Goal: Navigation & Orientation: Go to known website

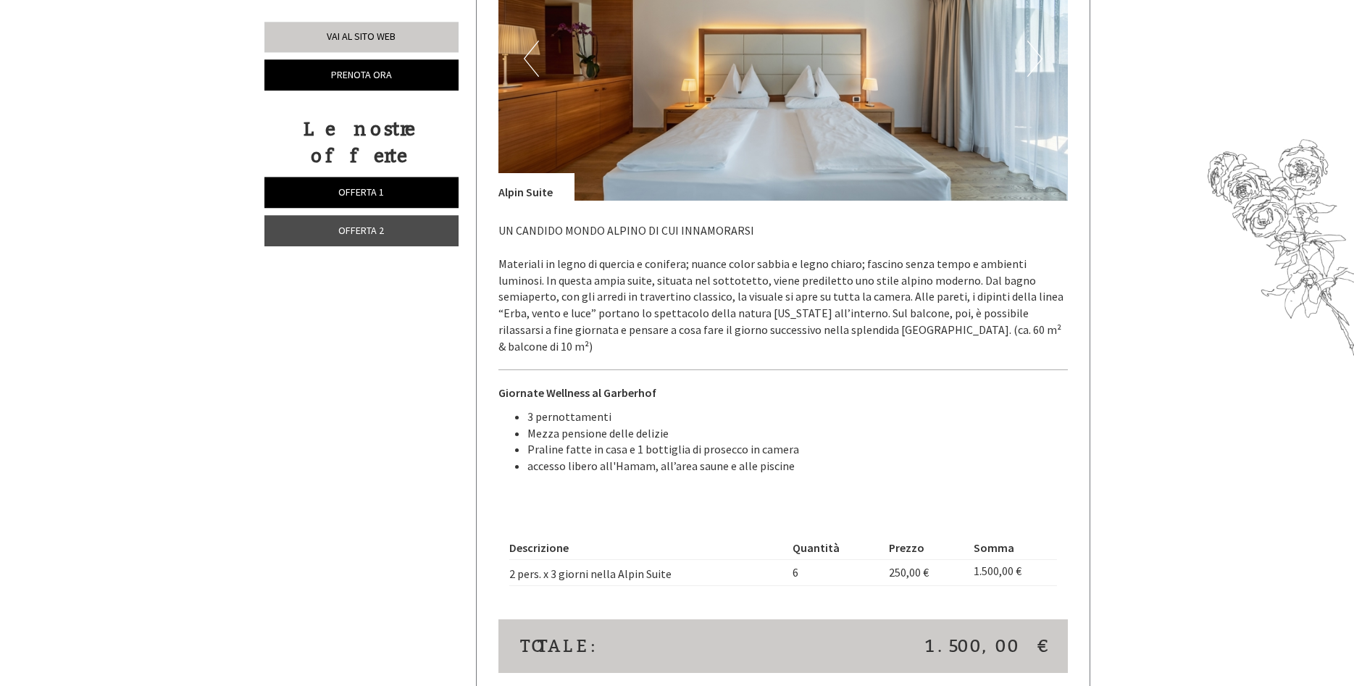
scroll to position [1921, 0]
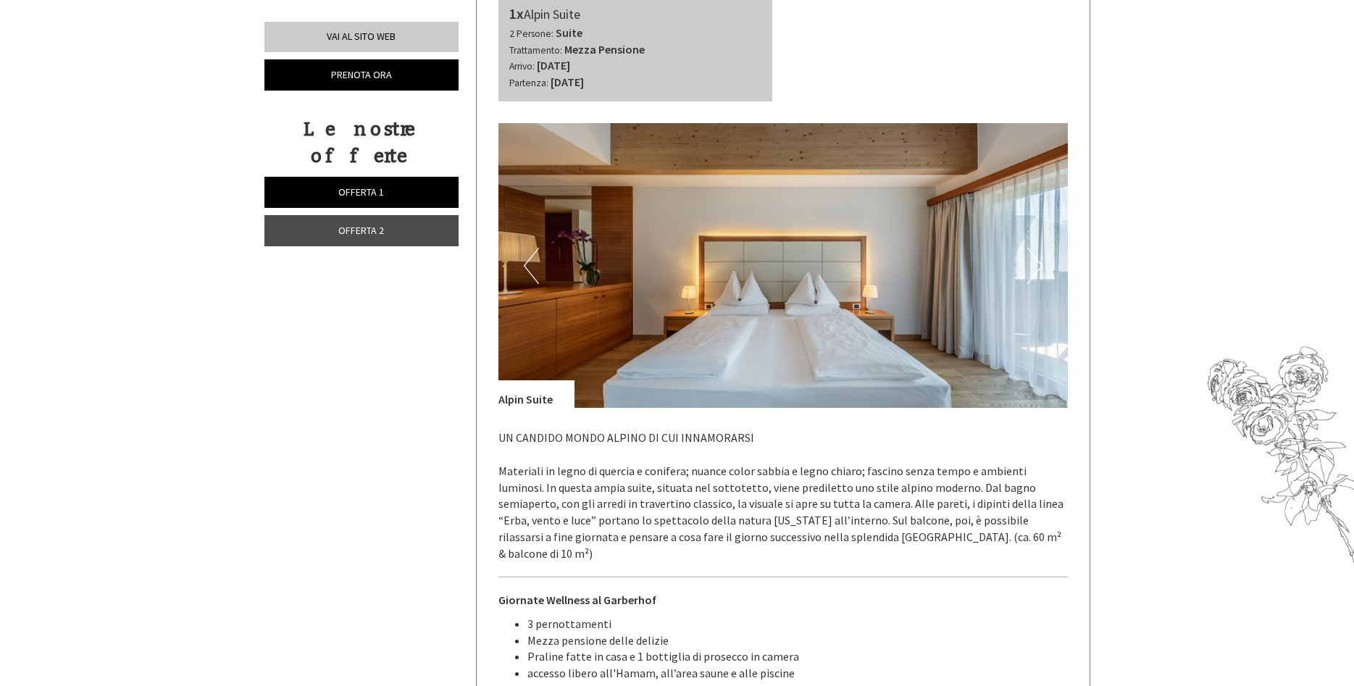
click at [1039, 266] on button "Next" at bounding box center [1034, 266] width 15 height 36
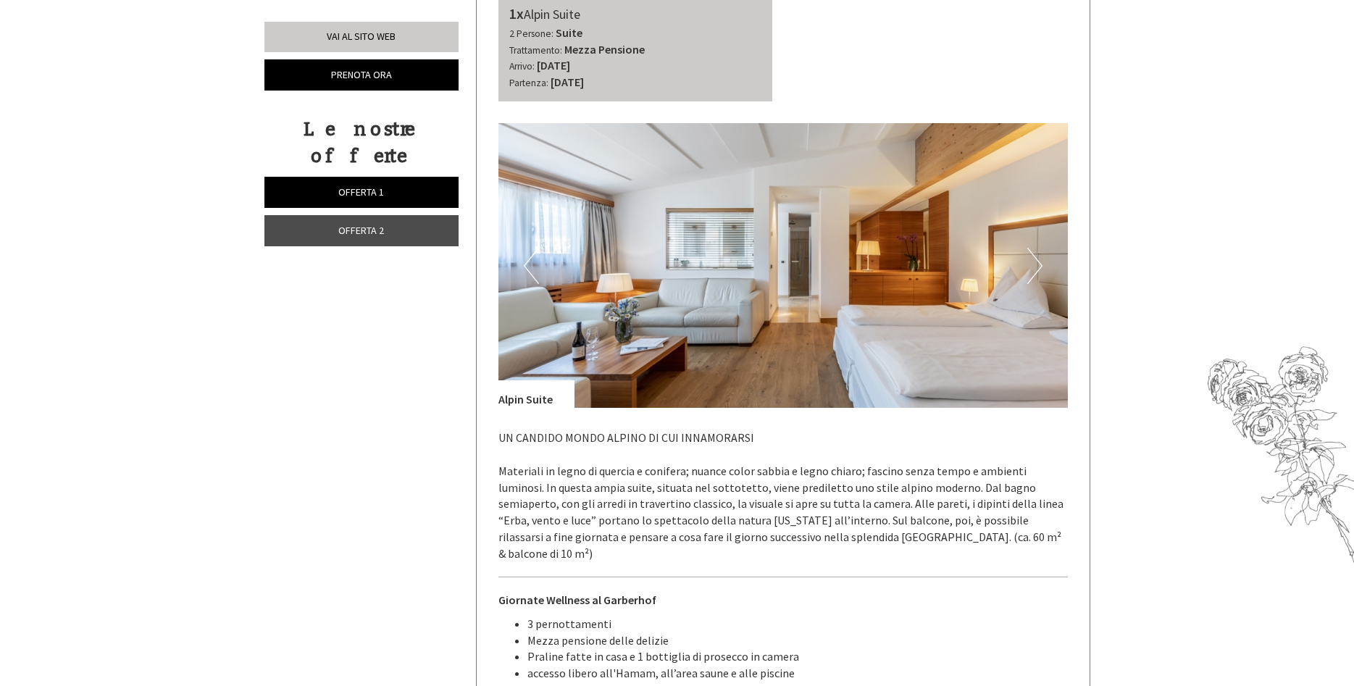
click at [1039, 266] on button "Next" at bounding box center [1034, 266] width 15 height 36
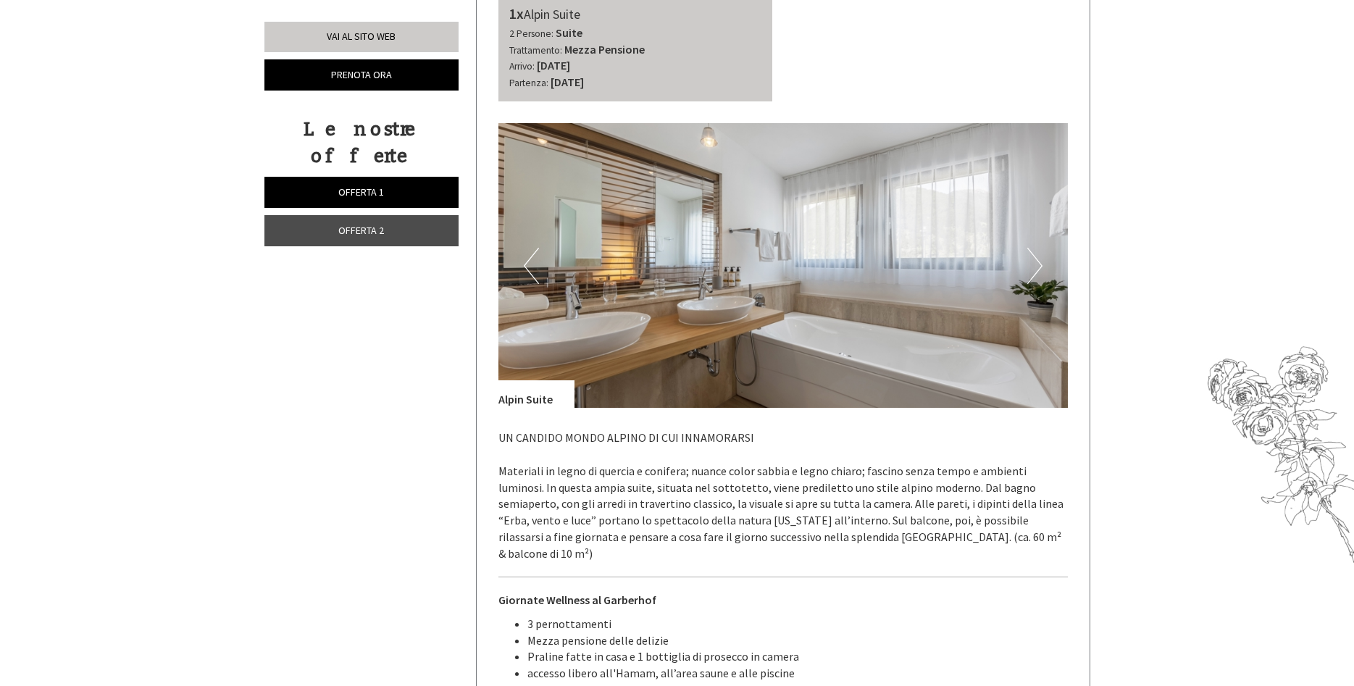
click at [1039, 266] on button "Next" at bounding box center [1034, 266] width 15 height 36
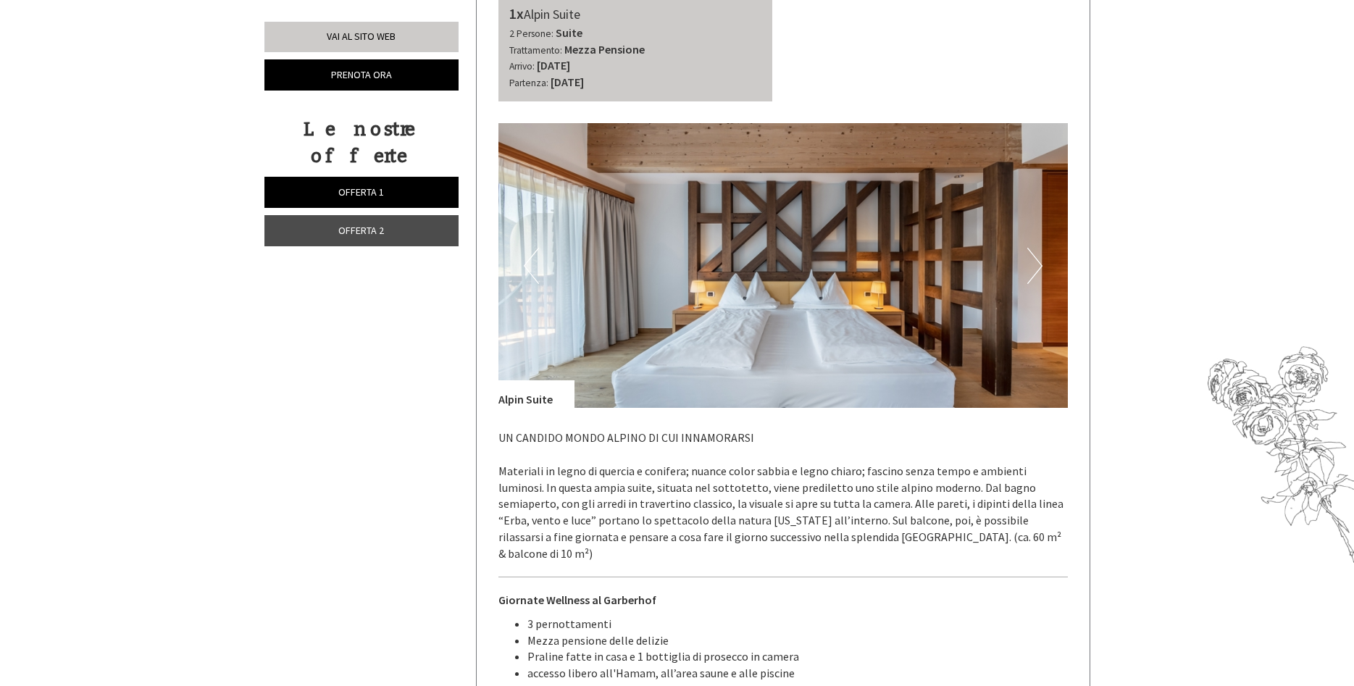
click at [1039, 266] on button "Next" at bounding box center [1034, 266] width 15 height 36
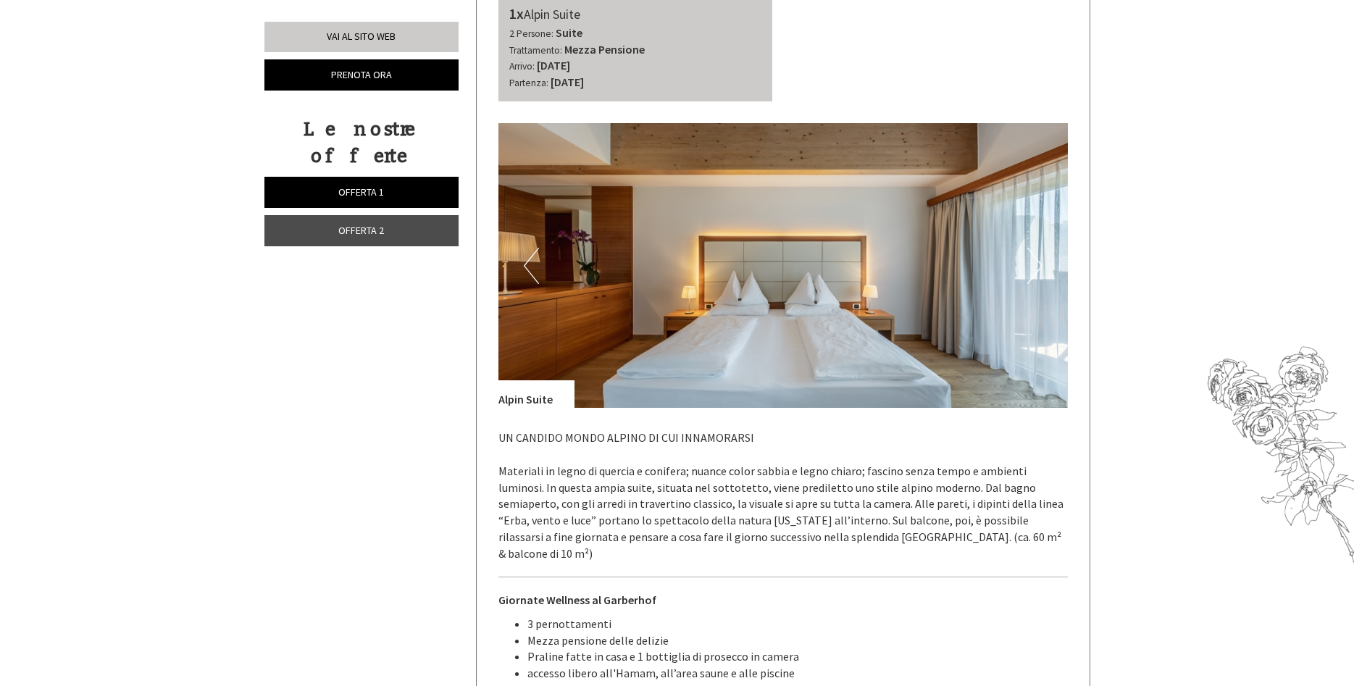
click at [1039, 266] on button "Next" at bounding box center [1034, 266] width 15 height 36
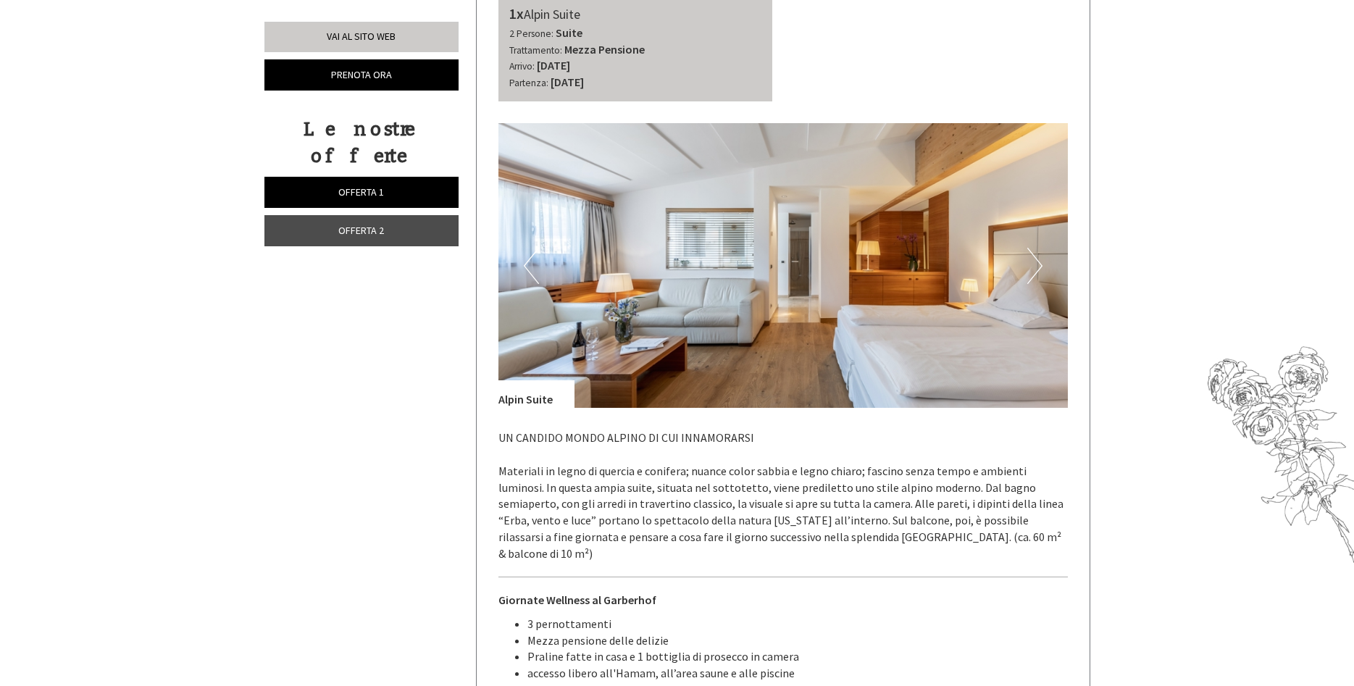
click at [1039, 266] on button "Next" at bounding box center [1034, 266] width 15 height 36
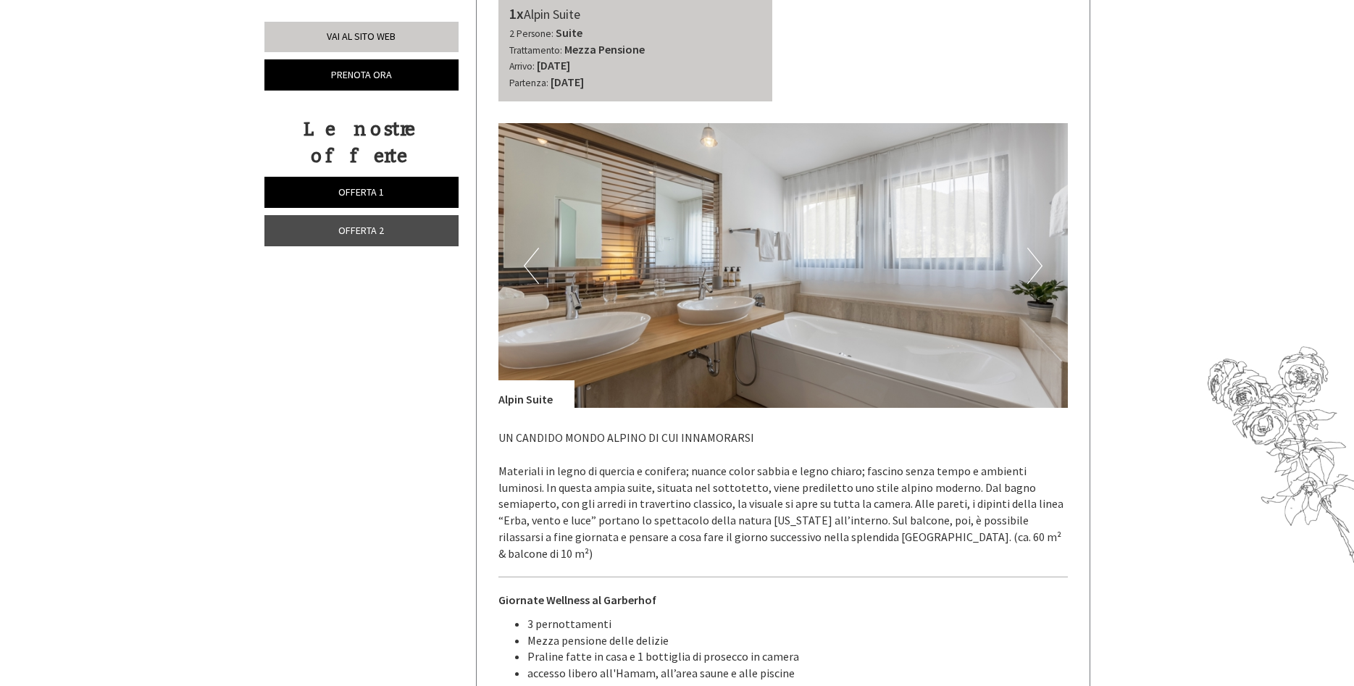
click at [1039, 266] on button "Next" at bounding box center [1034, 266] width 15 height 36
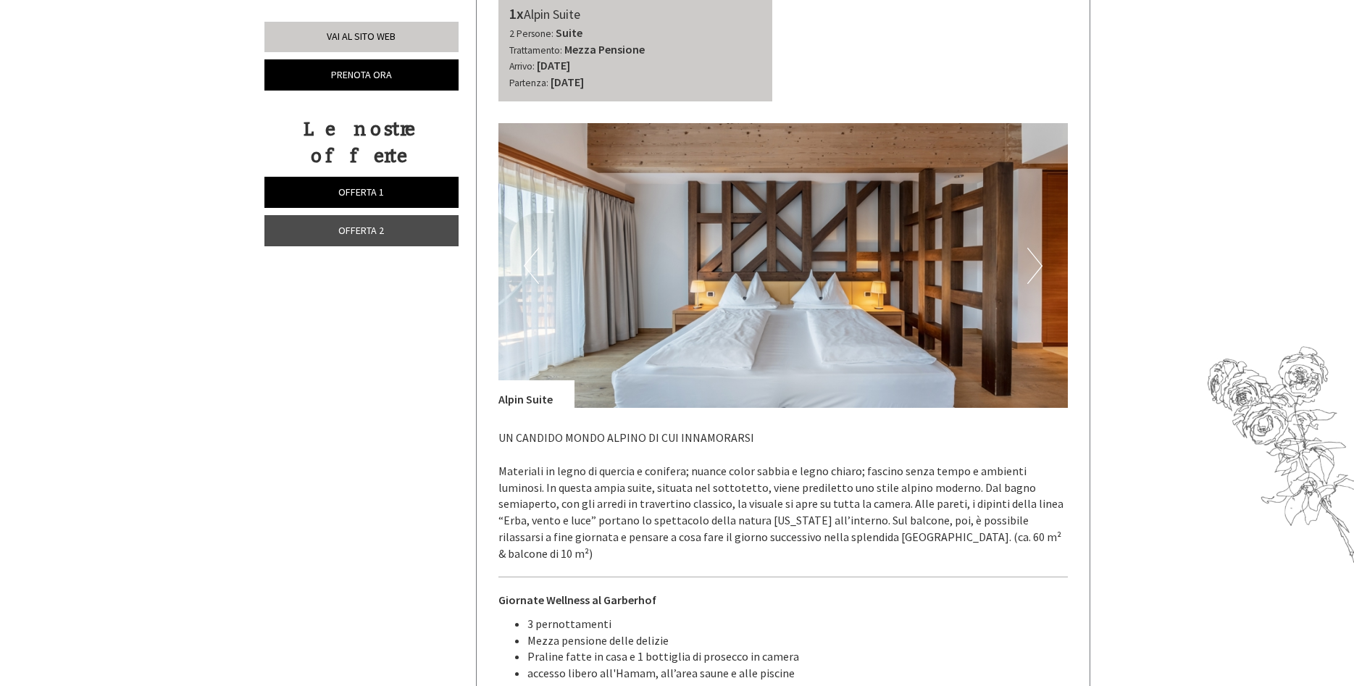
click at [1038, 261] on button "Next" at bounding box center [1034, 266] width 15 height 36
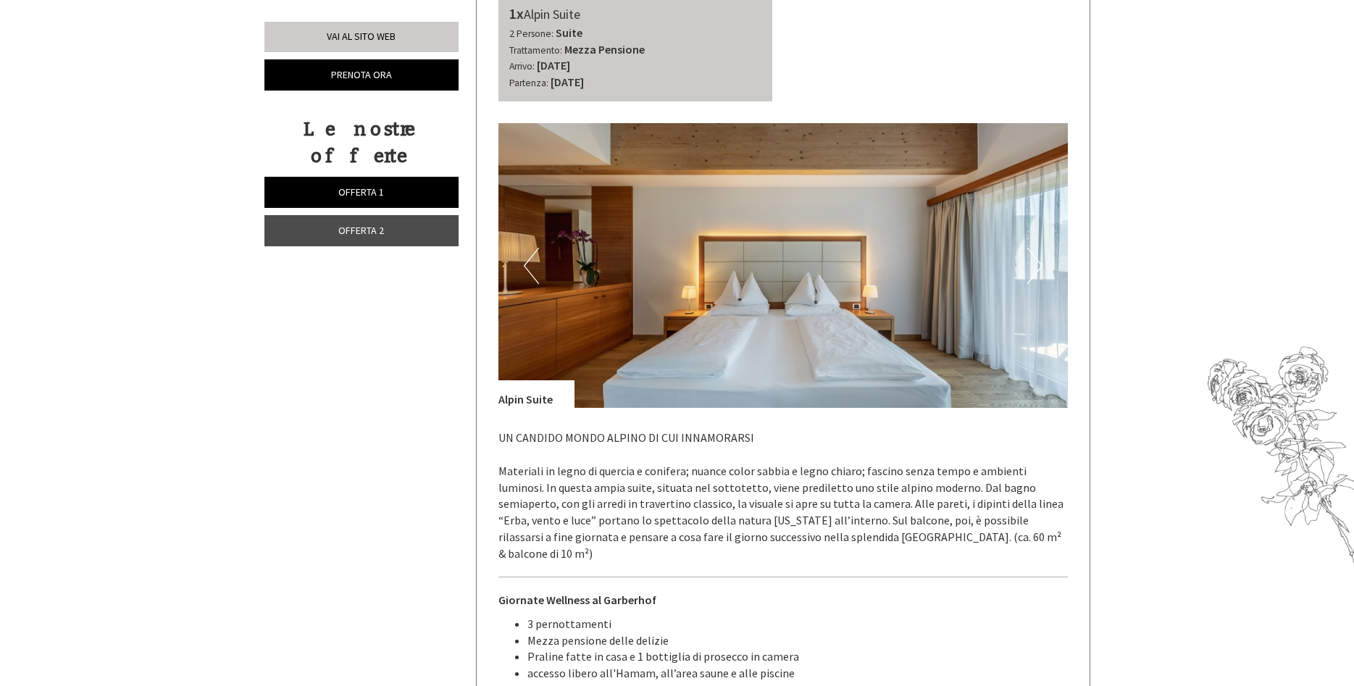
click at [1038, 261] on button "Next" at bounding box center [1034, 266] width 15 height 36
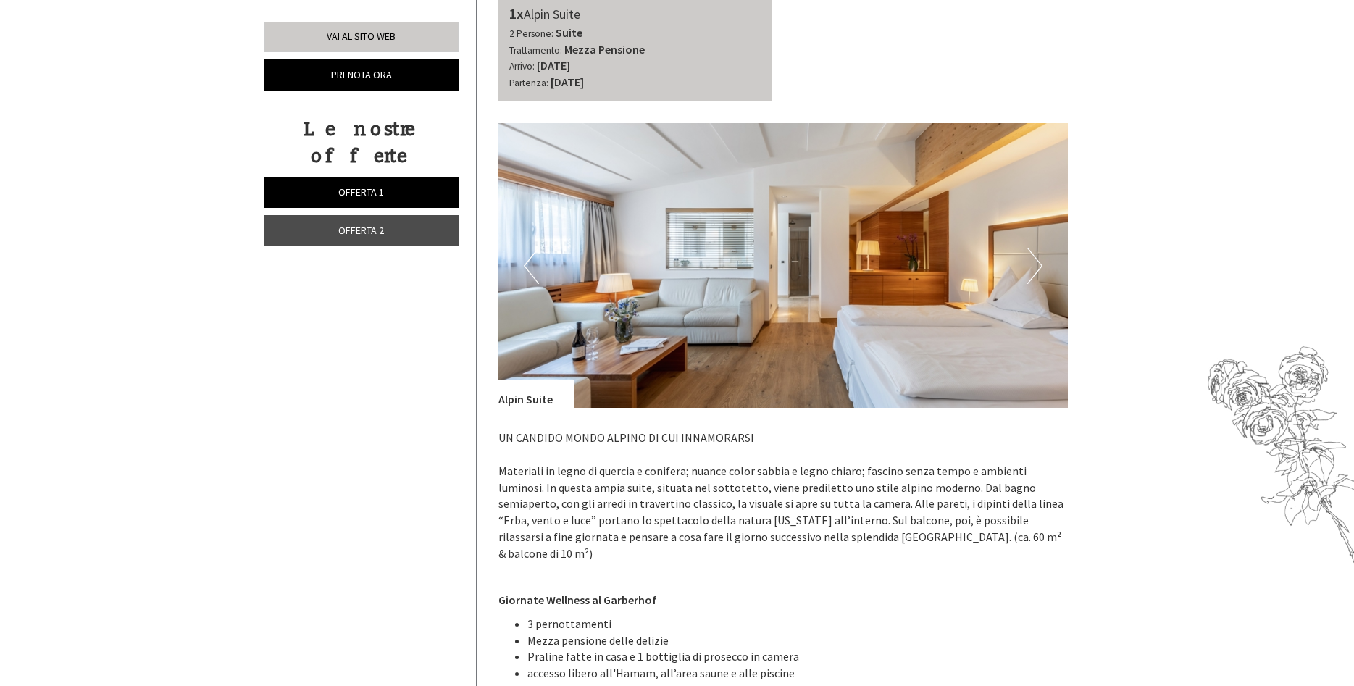
click at [749, 244] on img at bounding box center [782, 265] width 569 height 285
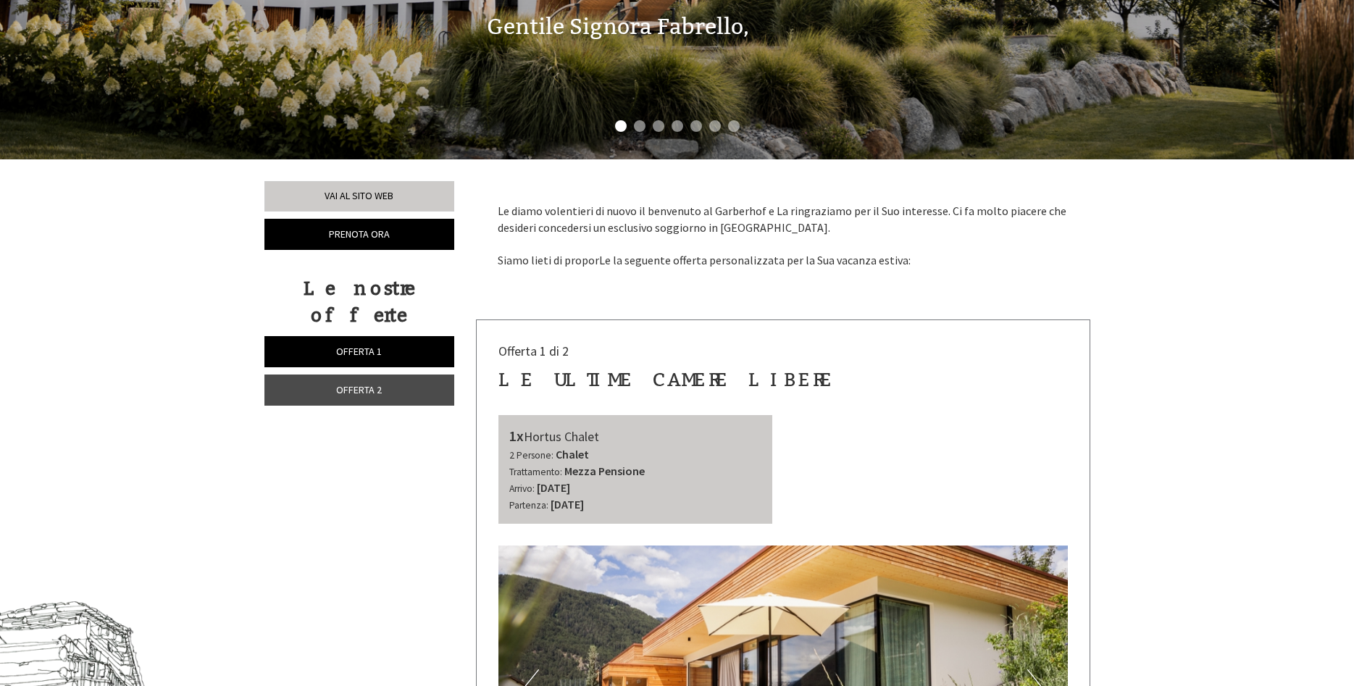
scroll to position [74, 0]
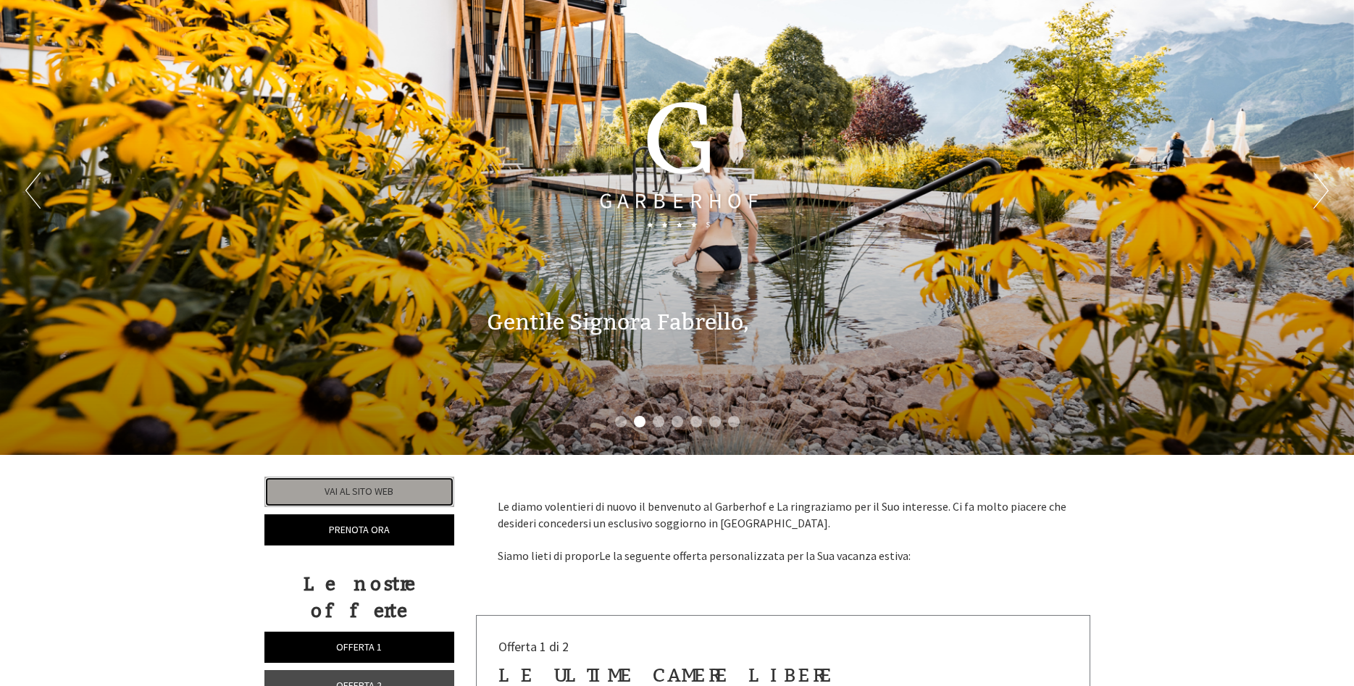
click at [396, 490] on link "Vai al sito web" at bounding box center [359, 492] width 191 height 30
